Goal: Transaction & Acquisition: Book appointment/travel/reservation

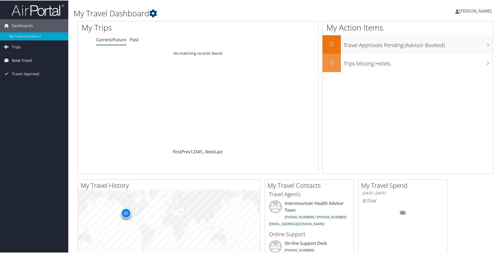
click at [23, 60] on span "Book Travel" at bounding box center [22, 59] width 20 height 13
click at [35, 87] on link "Book/Manage Online Trips" at bounding box center [34, 86] width 68 height 8
